Goal: Task Accomplishment & Management: Manage account settings

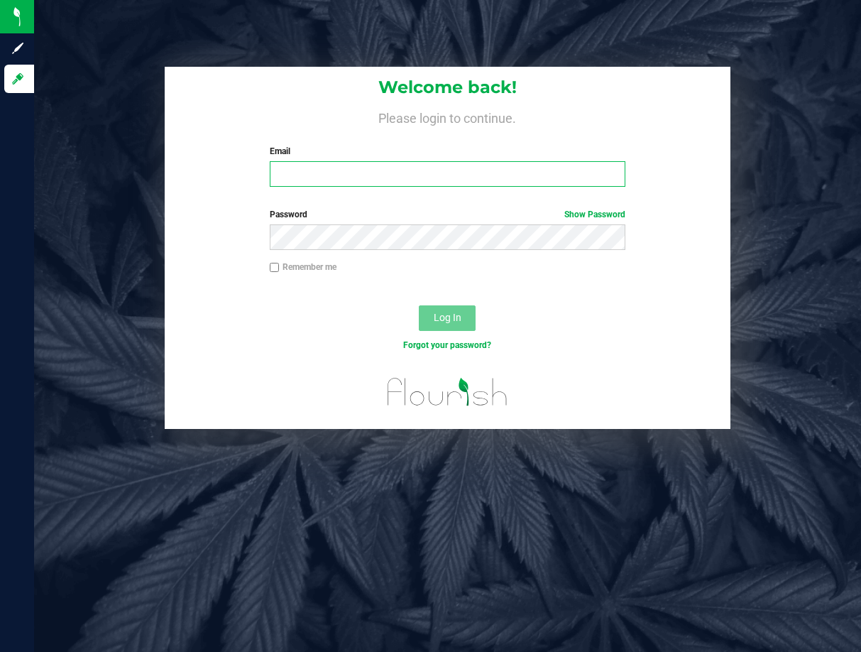
click at [323, 177] on input "Email" at bounding box center [448, 174] width 356 height 26
type input "[EMAIL_ADDRESS][DOMAIN_NAME]"
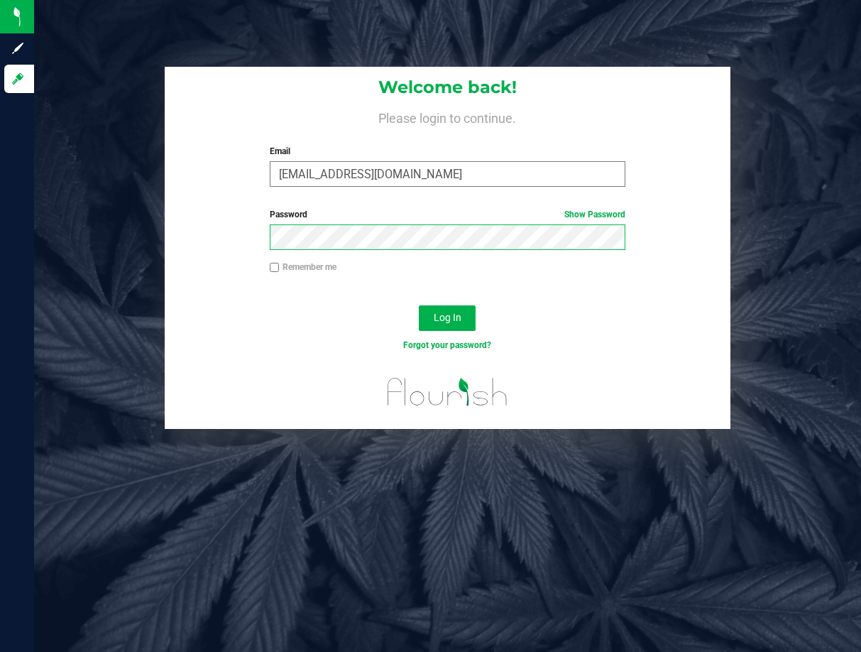
click at [419, 305] on button "Log In" at bounding box center [447, 318] width 57 height 26
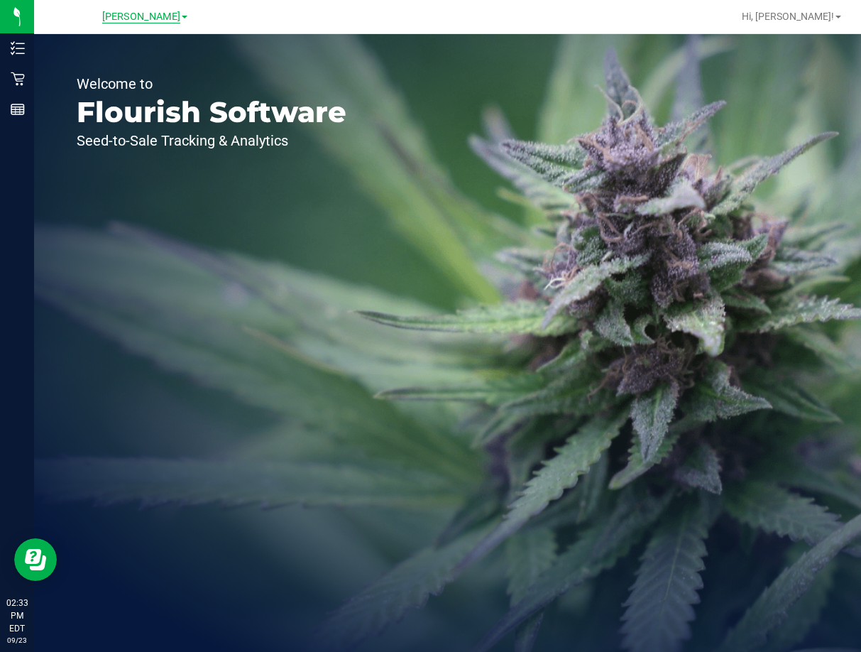
click at [148, 15] on span "[PERSON_NAME]" at bounding box center [141, 17] width 78 height 13
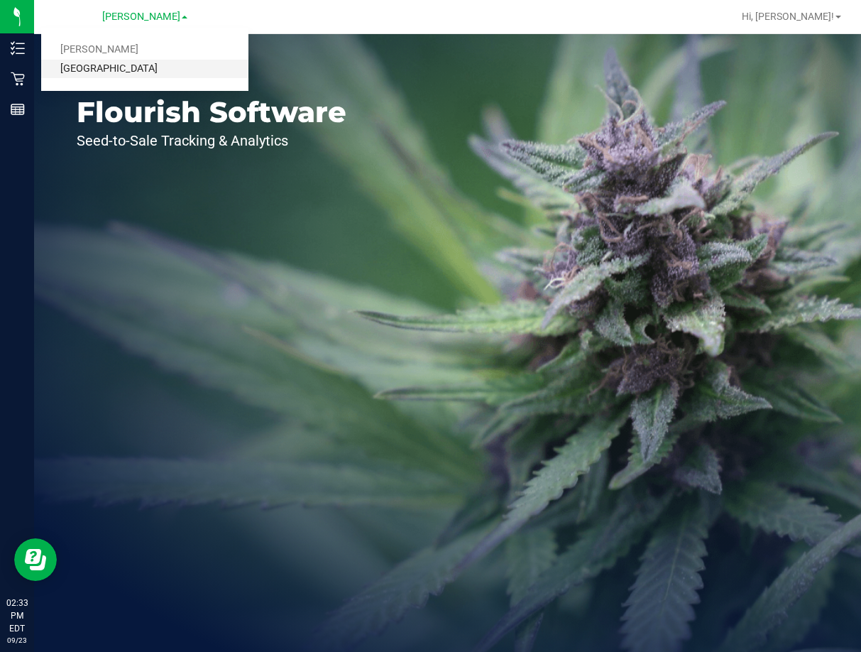
click at [127, 68] on link "[GEOGRAPHIC_DATA]" at bounding box center [144, 69] width 207 height 19
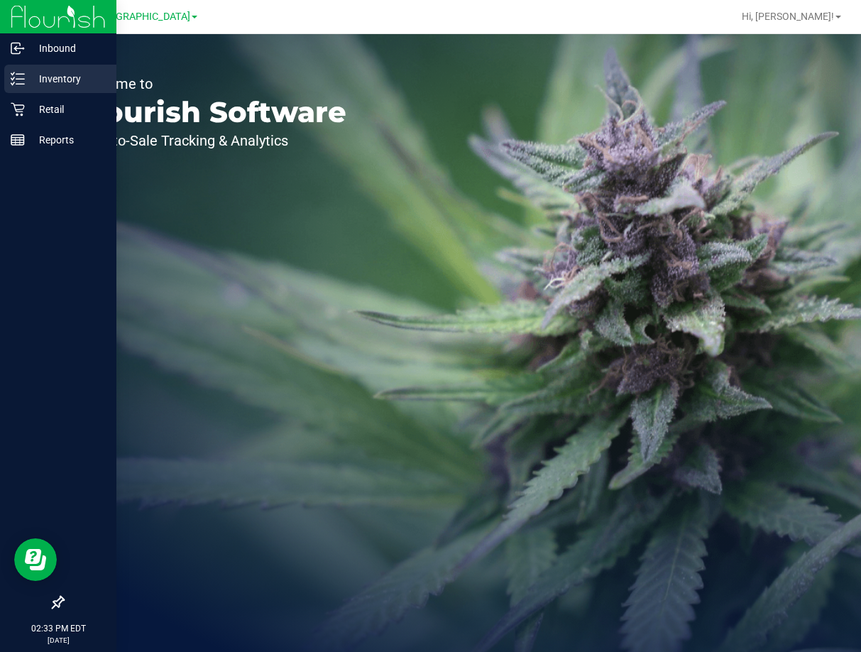
click at [50, 80] on p "Inventory" at bounding box center [67, 78] width 85 height 17
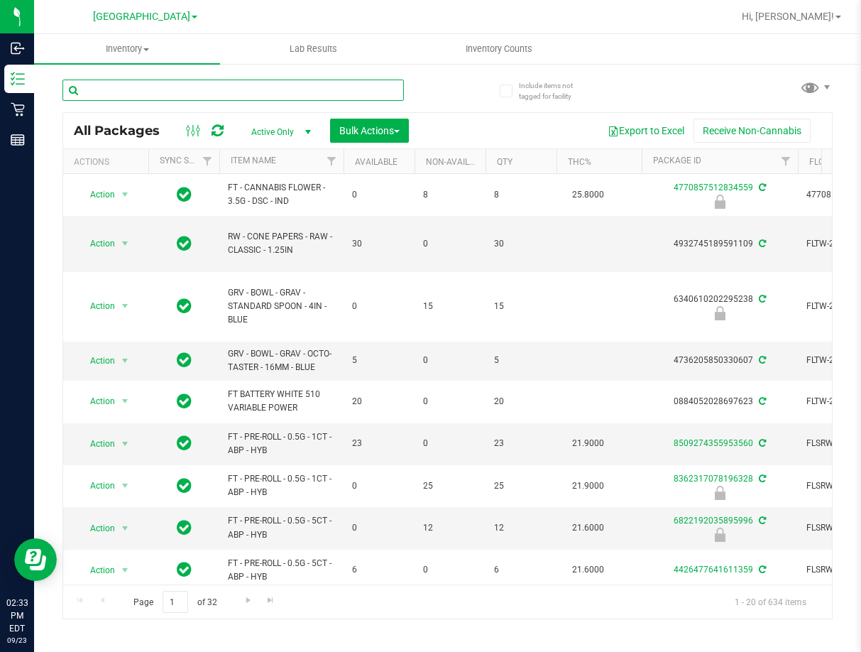
click at [263, 92] on input "text" at bounding box center [233, 90] width 342 height 21
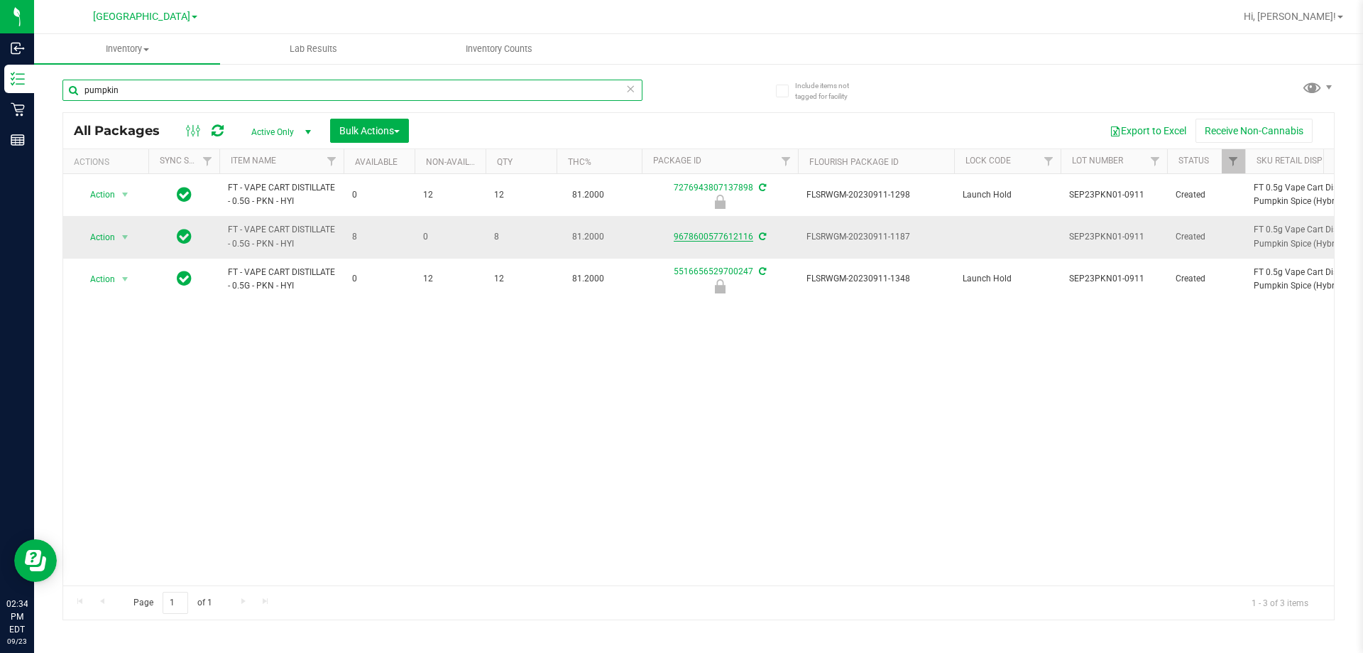
type input "pumpkin"
click at [713, 234] on link "9678600577612116" at bounding box center [714, 236] width 80 height 10
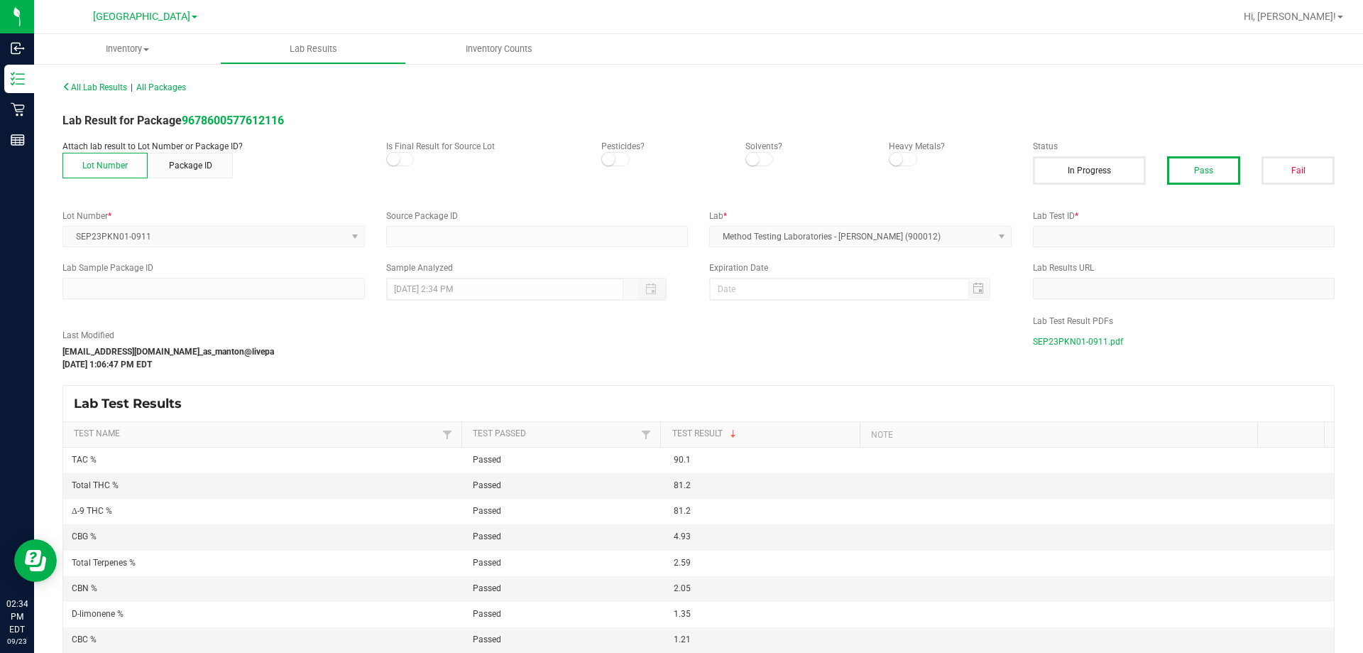
type input "3345336729764953"
type input "2309CBR0081-004"
type input "[DATE] 8:57 AM"
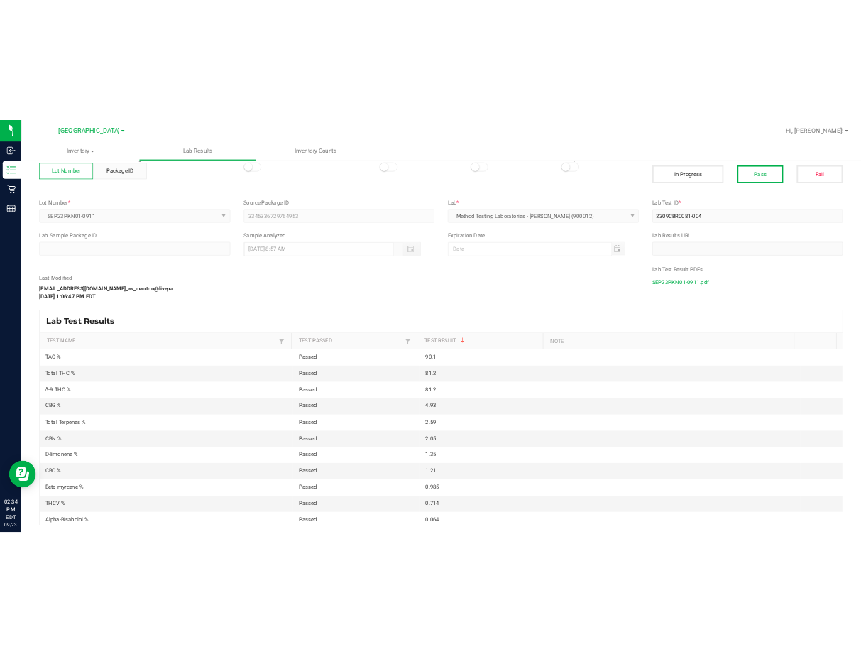
scroll to position [87, 0]
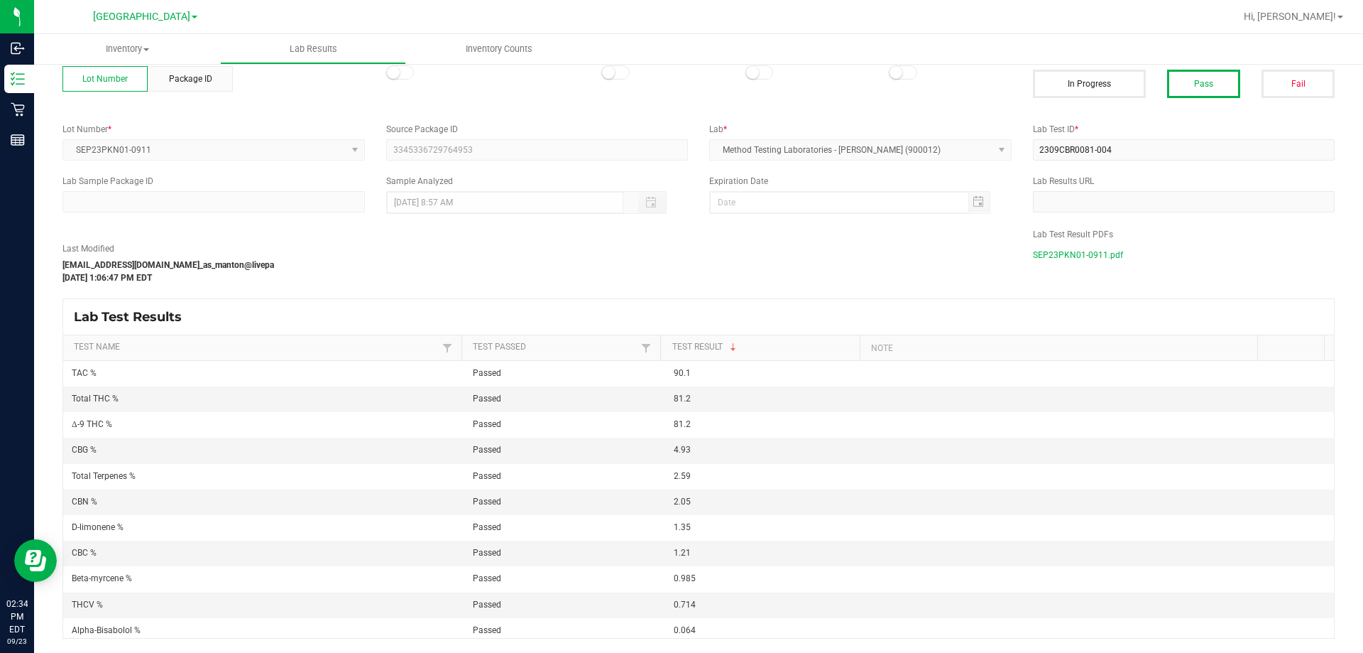
click at [861, 253] on span "SEP23PKN01-0911.pdf" at bounding box center [1078, 254] width 90 height 21
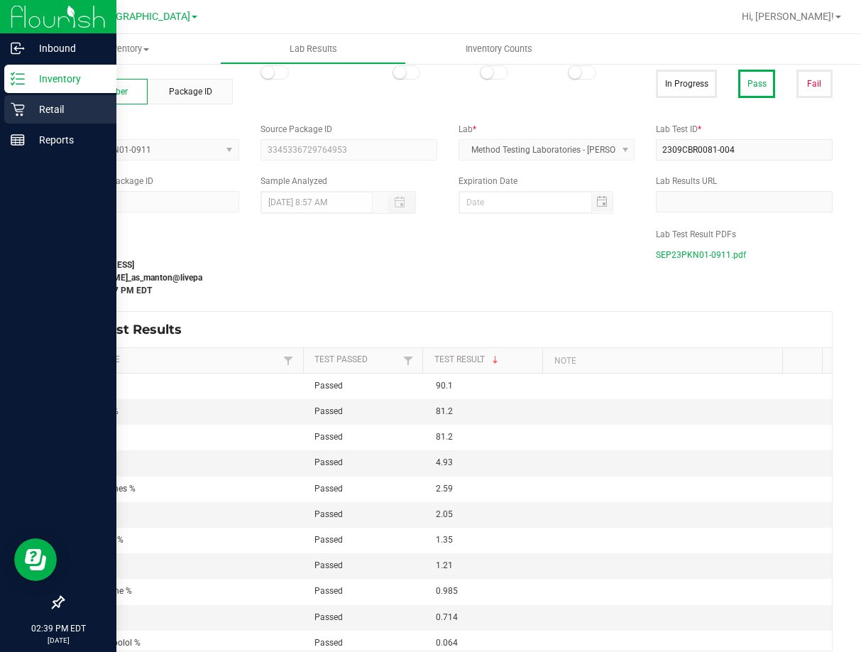
click at [36, 119] on div "Retail" at bounding box center [60, 109] width 112 height 28
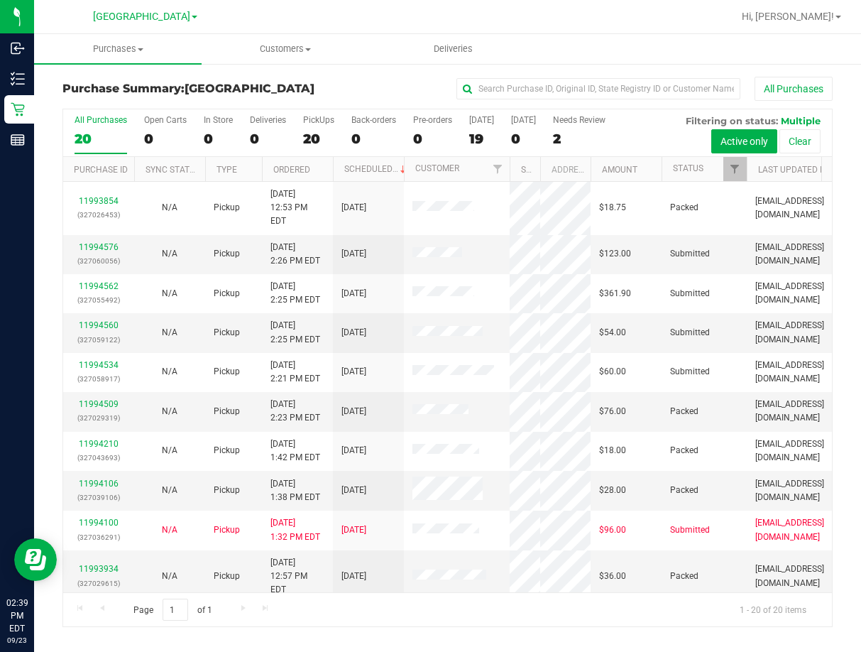
click at [510, 187] on div "All Purchases 20 Open Carts 0 In Store 0 Deliveries 0 PickUps 20 Back-orders 0 …" at bounding box center [447, 368] width 770 height 518
click at [95, 320] on link "11994560" at bounding box center [99, 325] width 40 height 10
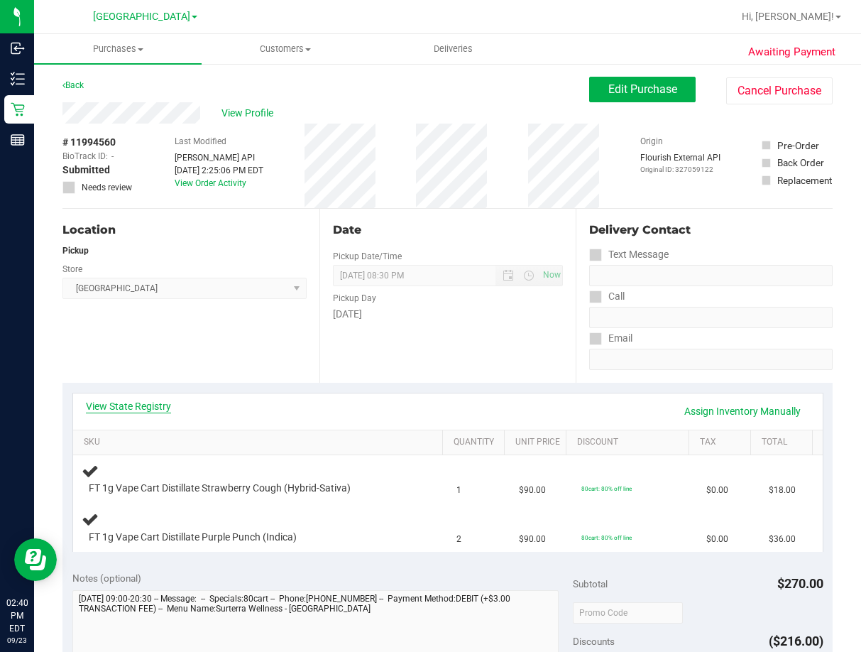
click at [136, 411] on link "View State Registry" at bounding box center [128, 406] width 85 height 14
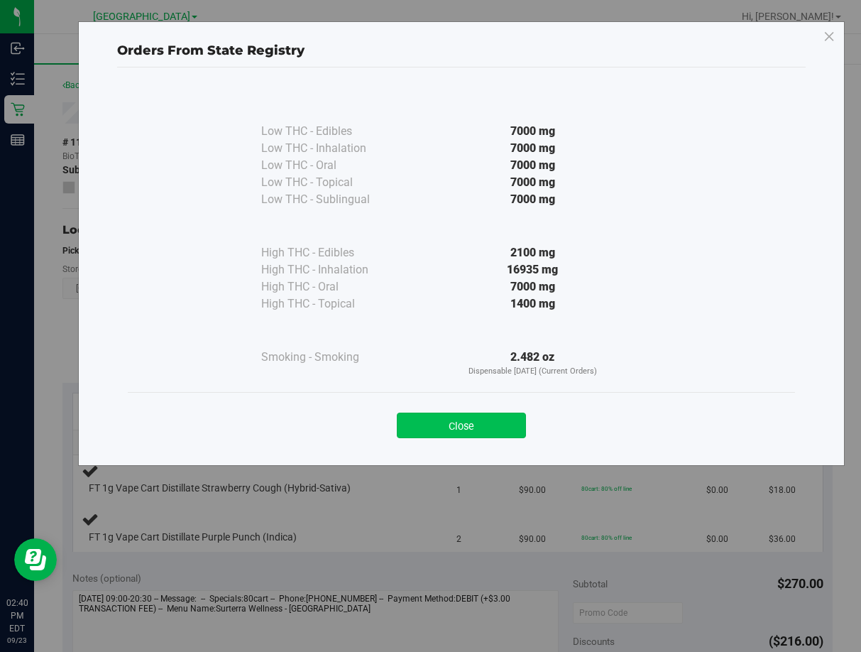
click at [475, 434] on button "Close" at bounding box center [461, 426] width 129 height 26
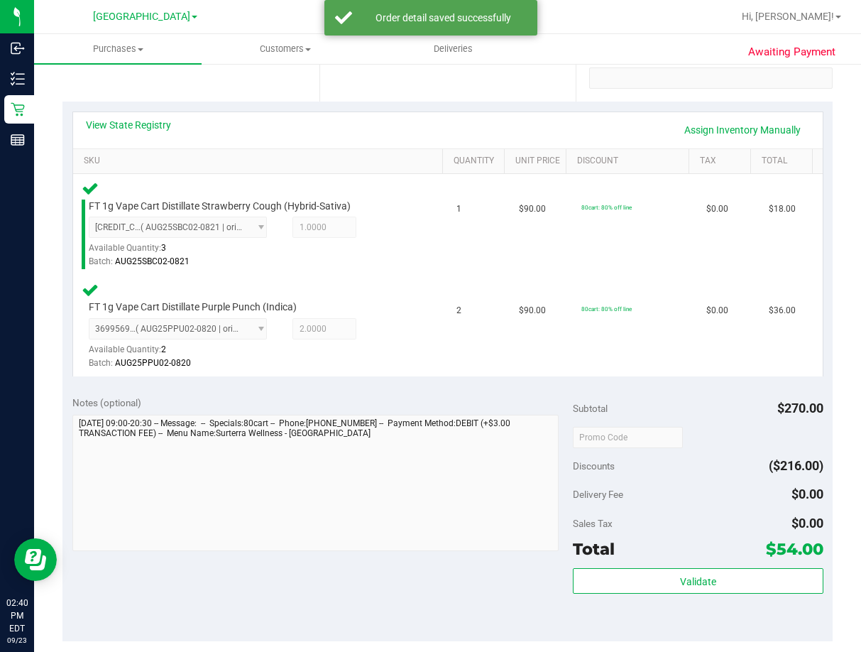
scroll to position [355, 0]
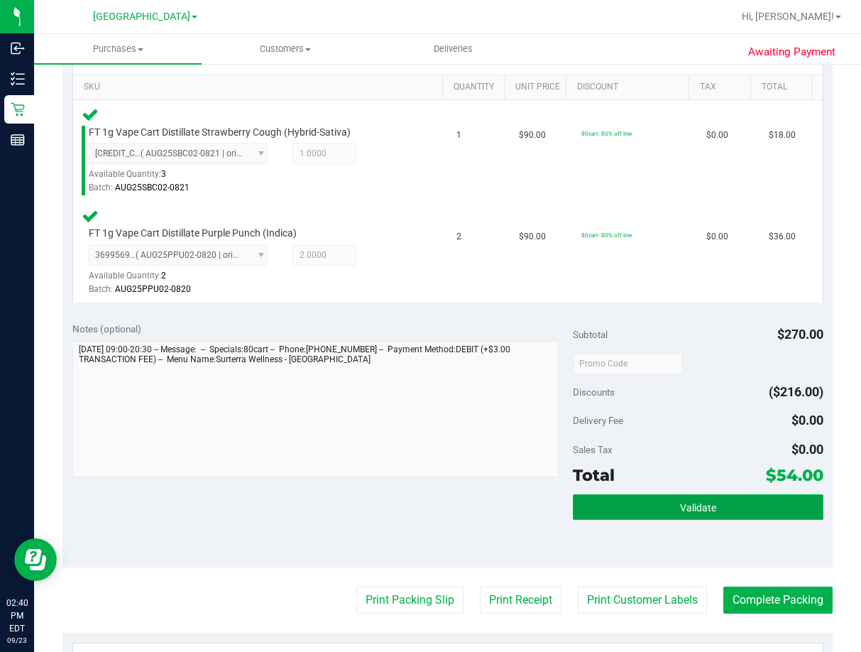
click at [695, 509] on span "Validate" at bounding box center [698, 507] width 36 height 11
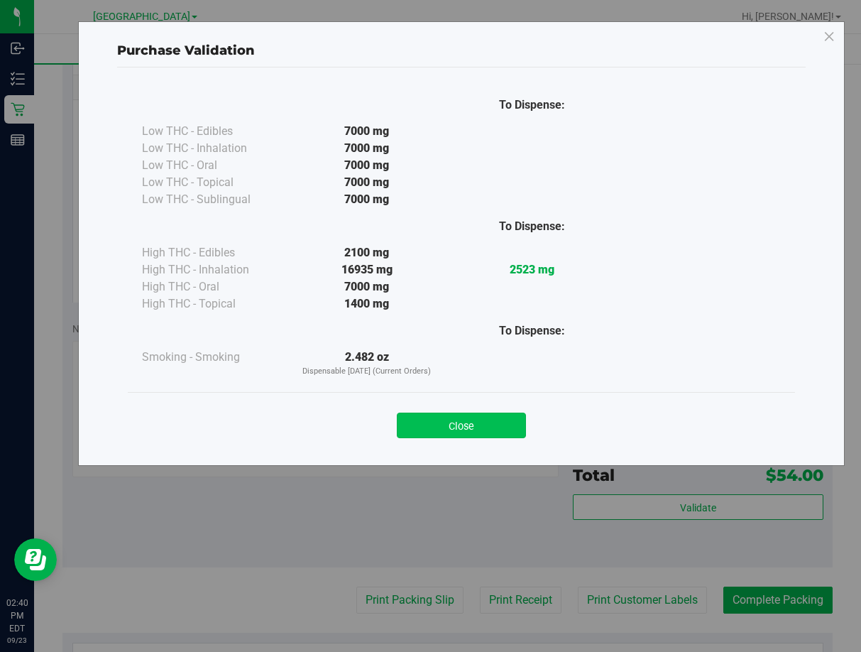
click at [478, 422] on button "Close" at bounding box center [461, 426] width 129 height 26
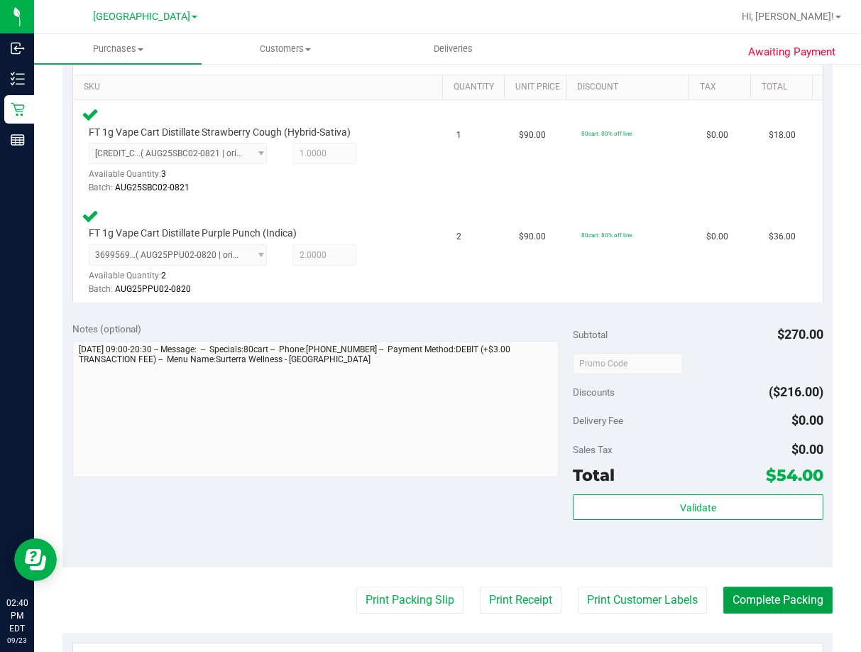
click at [792, 601] on button "Complete Packing" at bounding box center [778, 600] width 109 height 27
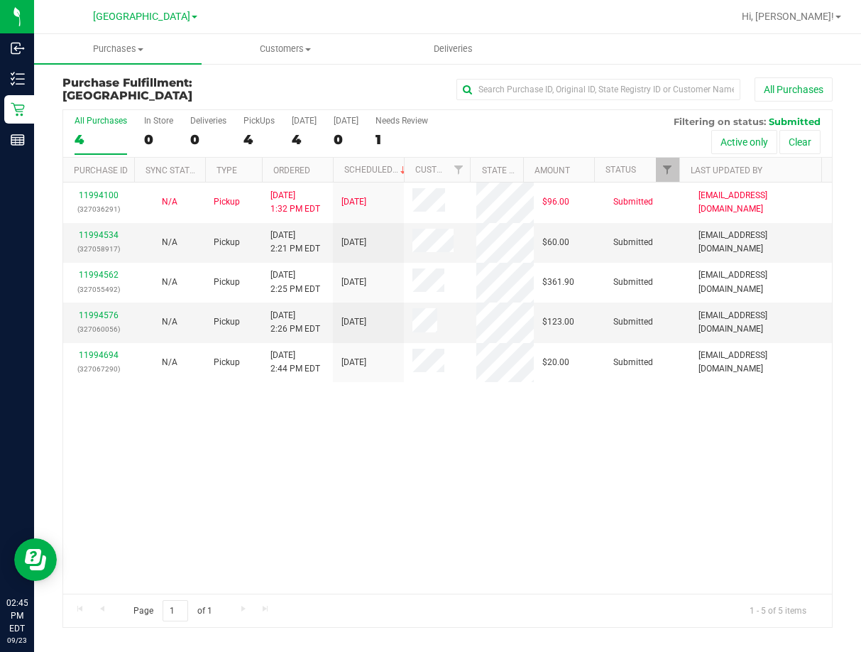
click at [369, 451] on div "11994100 (327036291) N/A Pickup [DATE] 1:32 PM EDT 9/23/2025 $96.00 Submitted […" at bounding box center [447, 387] width 769 height 410
click at [355, 554] on div "11994100 (327036291) N/A Pickup [DATE] 1:32 PM EDT 9/23/2025 $96.00 Submitted […" at bounding box center [447, 387] width 769 height 410
click at [314, 480] on div "11994100 (327036291) N/A Pickup [DATE] 1:32 PM EDT 9/23/2025 $96.00 Submitted […" at bounding box center [447, 387] width 769 height 410
click at [530, 509] on div "11994100 (327036291) N/A Pickup [DATE] 1:32 PM EDT 9/23/2025 $96.00 Submitted […" at bounding box center [447, 387] width 769 height 410
click at [508, 468] on div "11994100 (327036291) N/A Pickup [DATE] 1:32 PM EDT 9/23/2025 $96.00 Submitted […" at bounding box center [447, 387] width 769 height 410
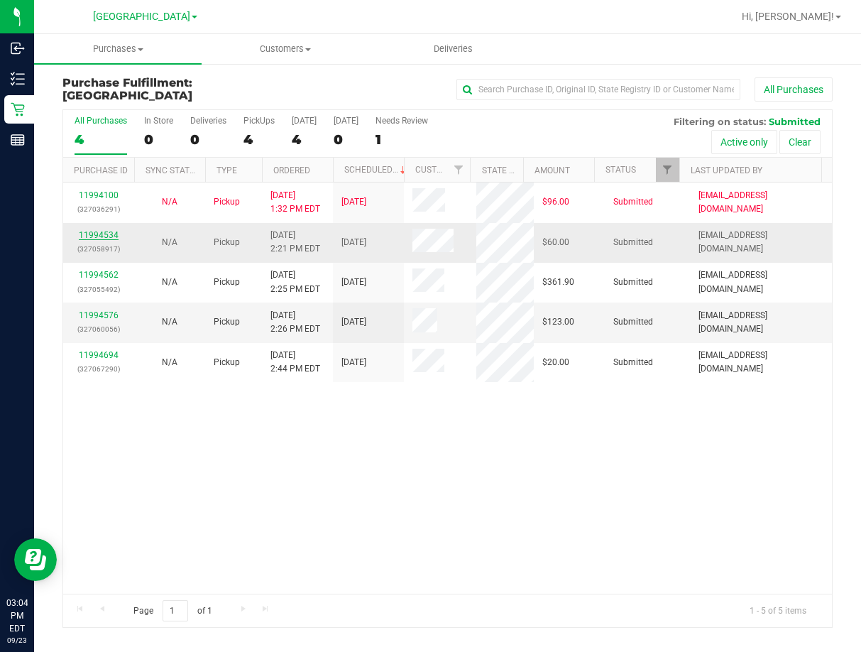
click at [99, 236] on link "11994534" at bounding box center [99, 235] width 40 height 10
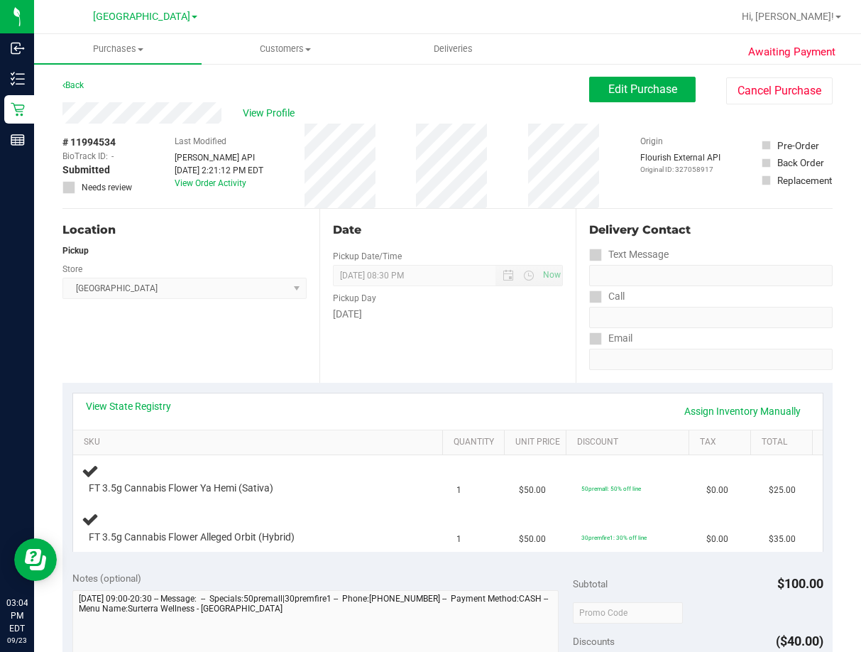
drag, startPoint x: 227, startPoint y: 364, endPoint x: 227, endPoint y: 349, distance: 14.2
click at [227, 354] on div "Location Pickup Store Lakeland WC Select Store [PERSON_NAME][GEOGRAPHIC_DATA] […" at bounding box center [190, 296] width 257 height 174
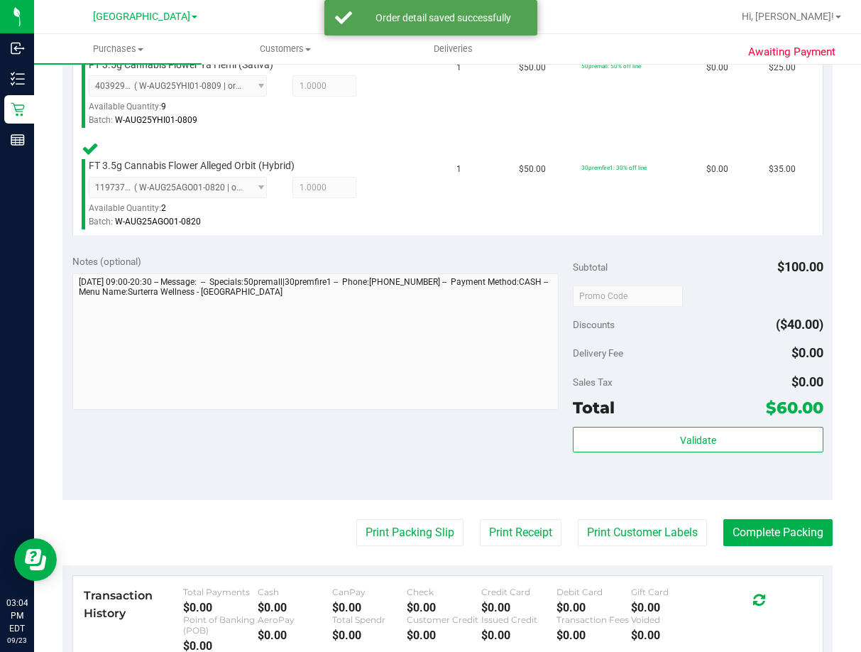
scroll to position [426, 0]
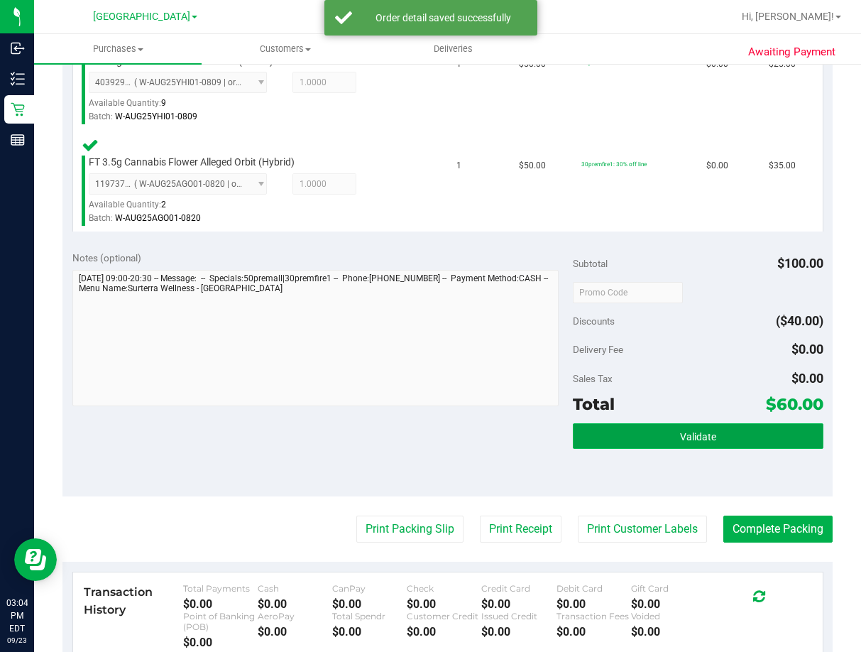
click at [660, 430] on button "Validate" at bounding box center [698, 436] width 251 height 26
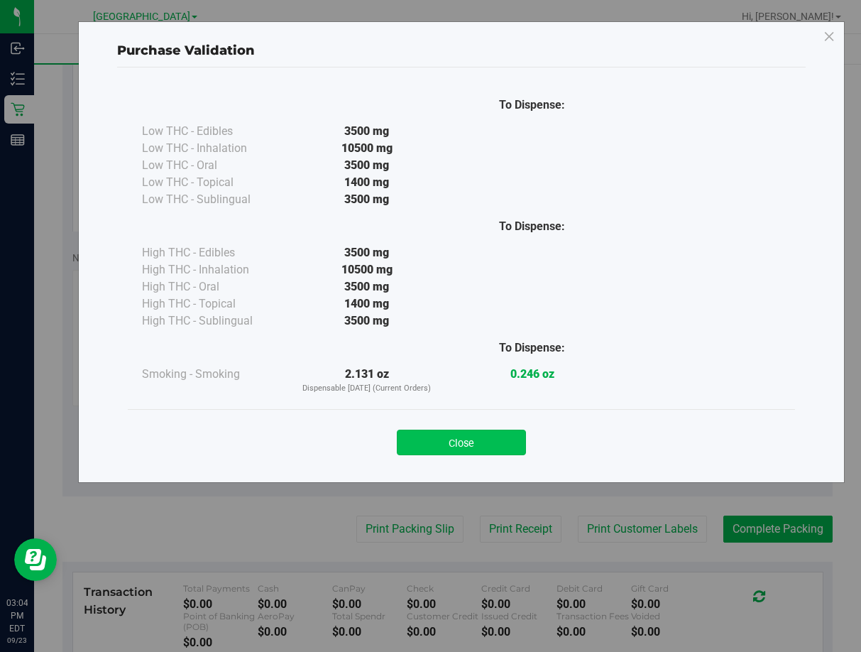
click at [490, 437] on button "Close" at bounding box center [461, 443] width 129 height 26
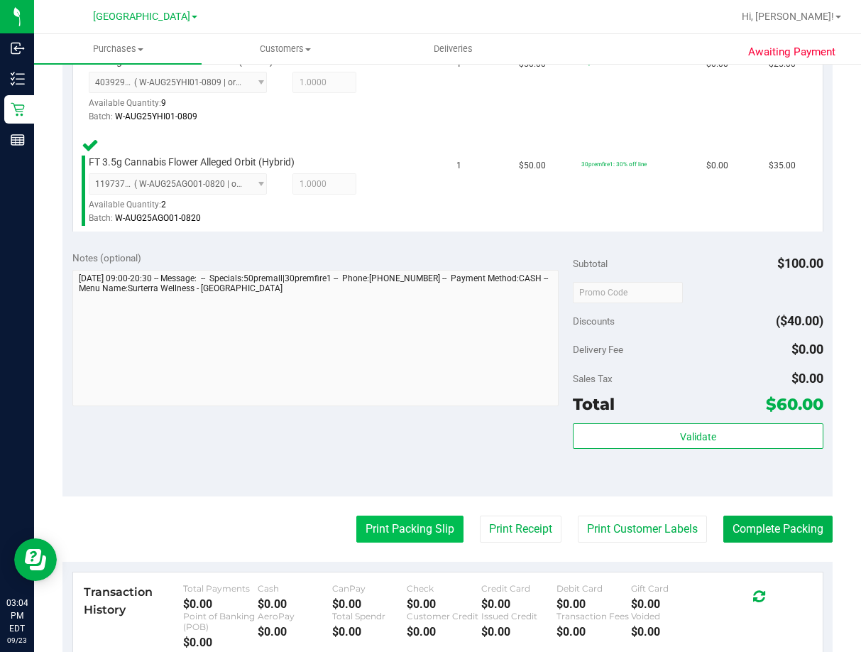
click at [405, 517] on button "Print Packing Slip" at bounding box center [409, 529] width 107 height 27
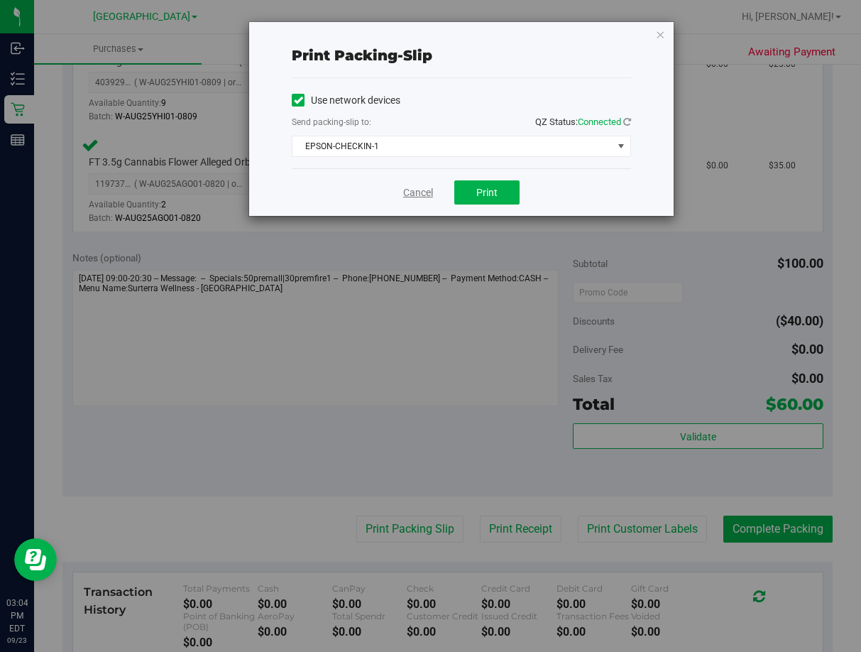
click at [412, 188] on link "Cancel" at bounding box center [418, 192] width 30 height 15
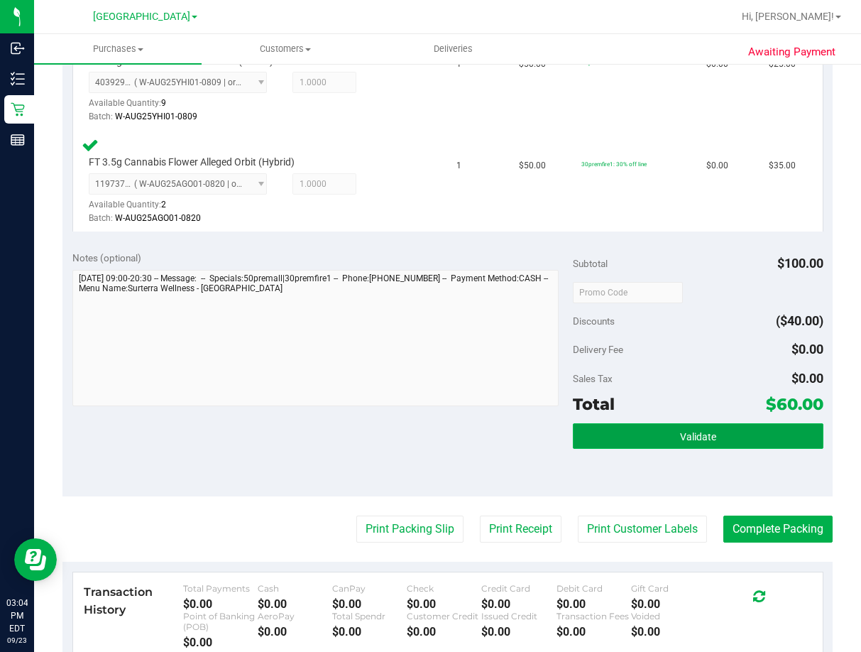
click at [759, 440] on button "Validate" at bounding box center [698, 436] width 251 height 26
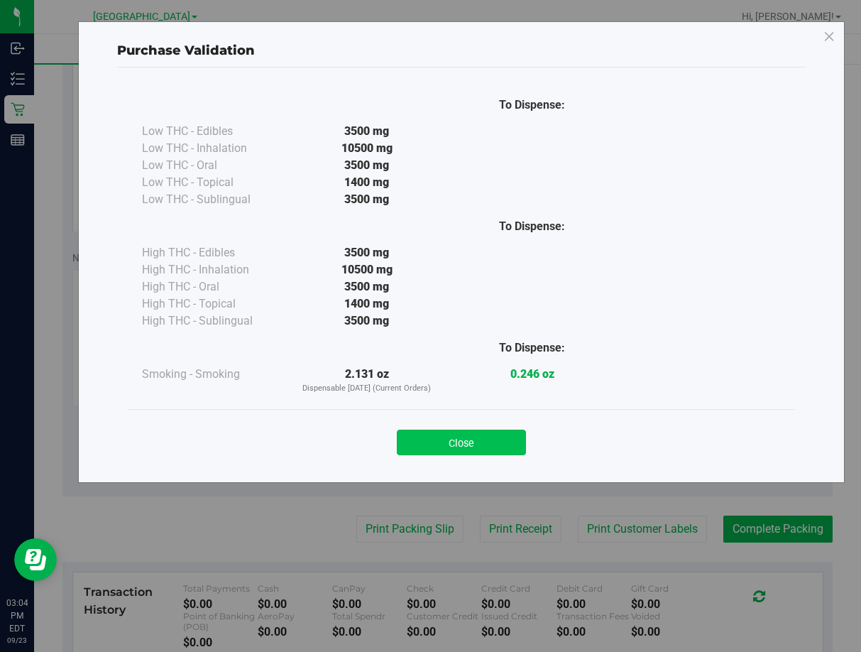
click at [501, 434] on button "Close" at bounding box center [461, 443] width 129 height 26
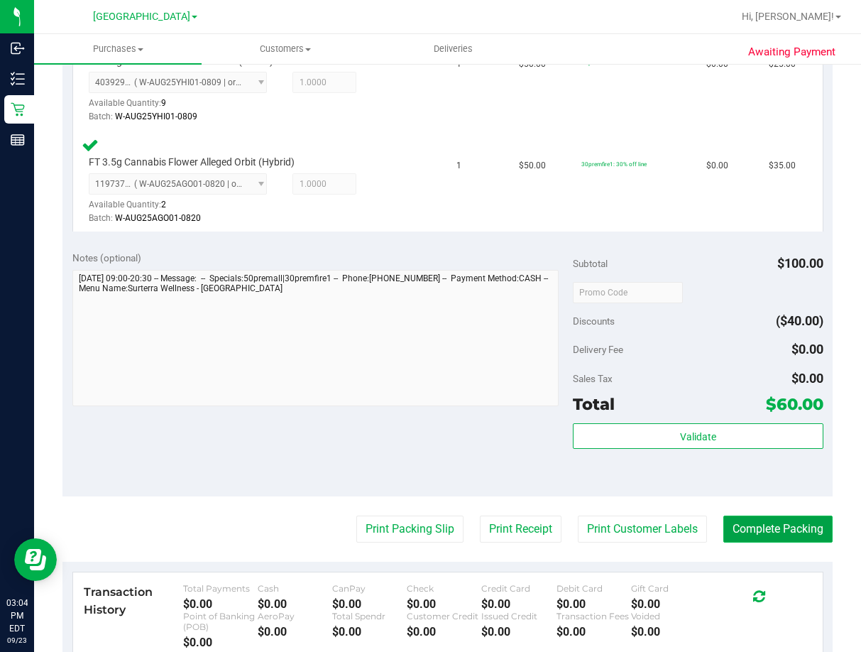
click at [746, 527] on button "Complete Packing" at bounding box center [778, 529] width 109 height 27
